Goal: Book appointment/travel/reservation

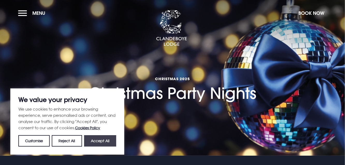
click at [97, 142] on button "Accept All" at bounding box center [100, 140] width 32 height 11
checkbox input "true"
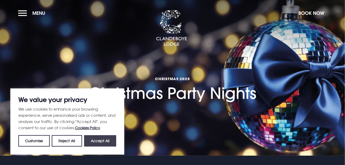
checkbox input "true"
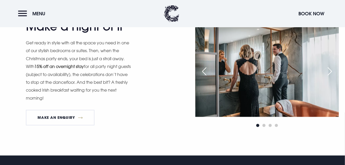
scroll to position [528, 0]
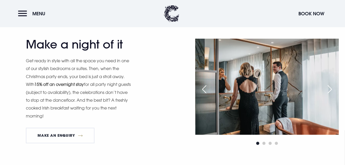
click at [332, 87] on div "Next slide" at bounding box center [329, 88] width 13 height 11
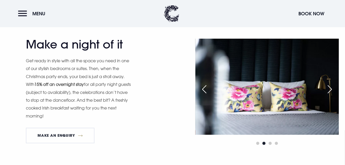
click at [332, 87] on div "Next slide" at bounding box center [329, 88] width 13 height 11
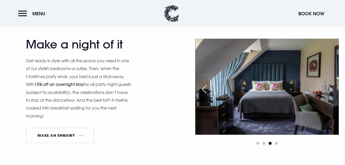
click at [332, 87] on div "Next slide" at bounding box center [329, 88] width 13 height 11
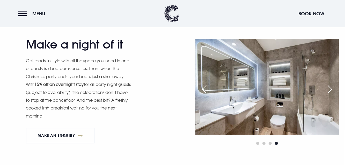
click at [332, 87] on div "Next slide" at bounding box center [329, 88] width 13 height 11
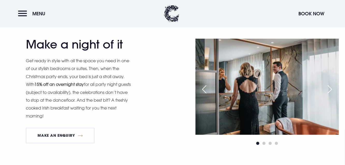
click at [332, 87] on div "Next slide" at bounding box center [329, 88] width 13 height 11
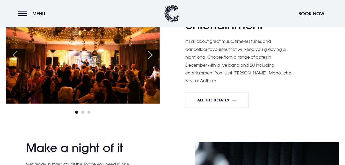
scroll to position [407, 0]
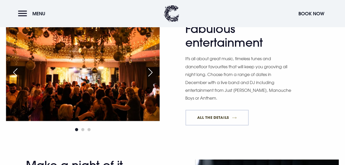
click at [217, 120] on link "All The Details" at bounding box center [216, 118] width 63 height 16
